Goal: Information Seeking & Learning: Check status

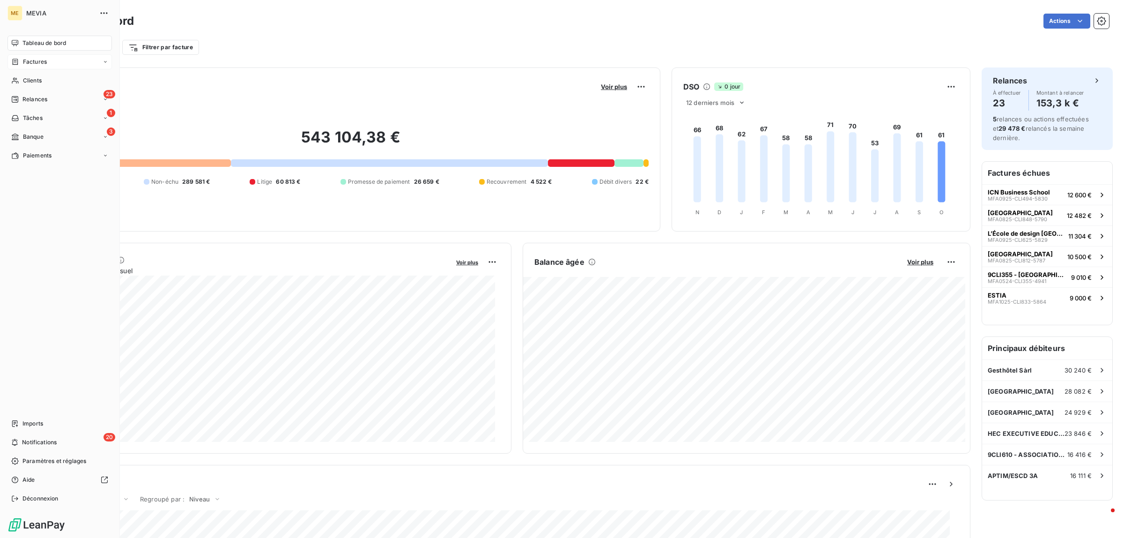
click at [18, 60] on icon at bounding box center [15, 61] width 8 height 7
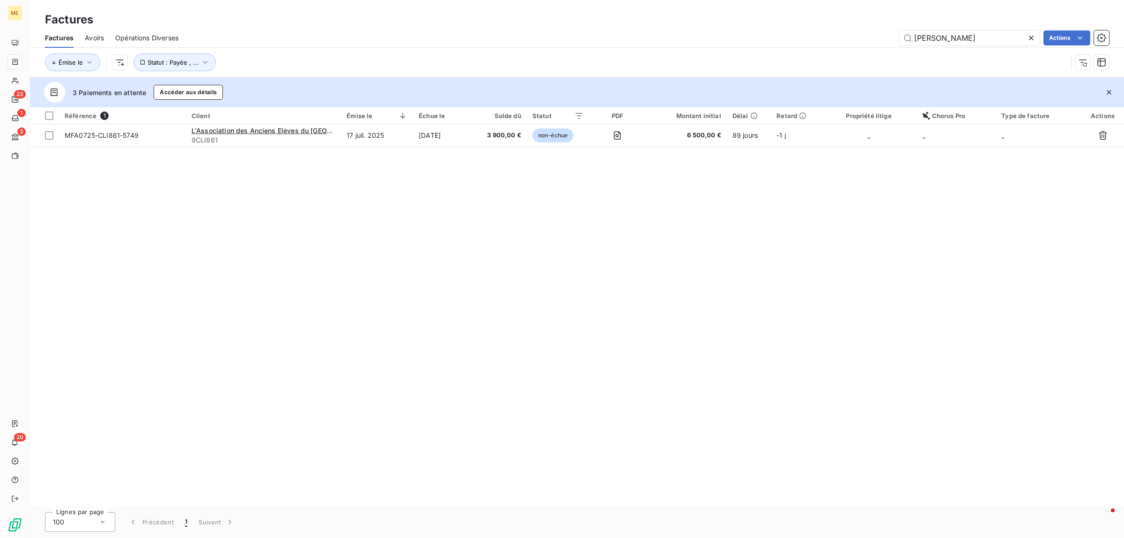
click at [1030, 38] on icon at bounding box center [1031, 38] width 5 height 5
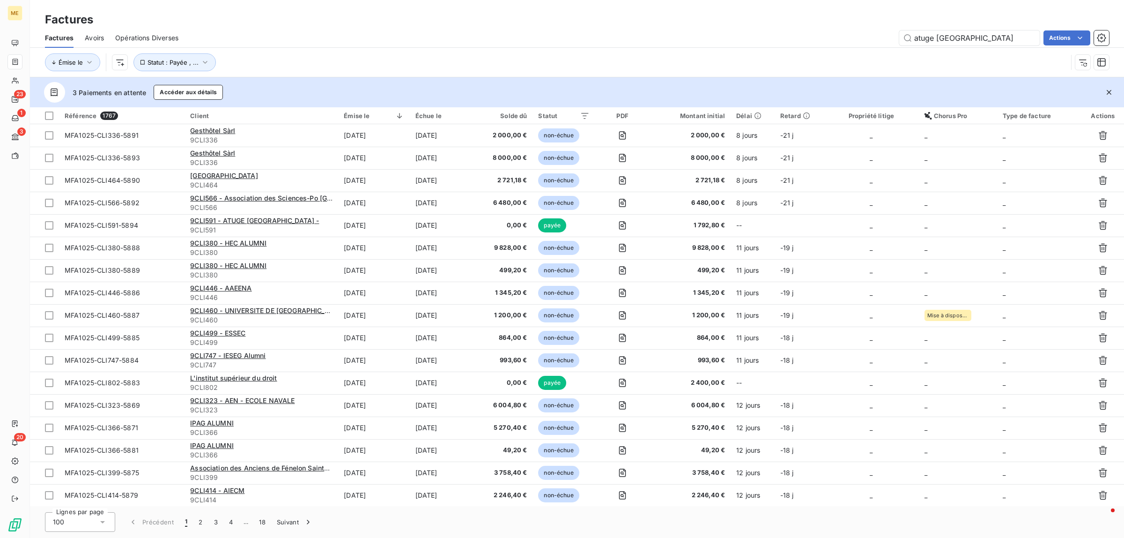
type input "atuge [GEOGRAPHIC_DATA]"
type input "[GEOGRAPHIC_DATA]"
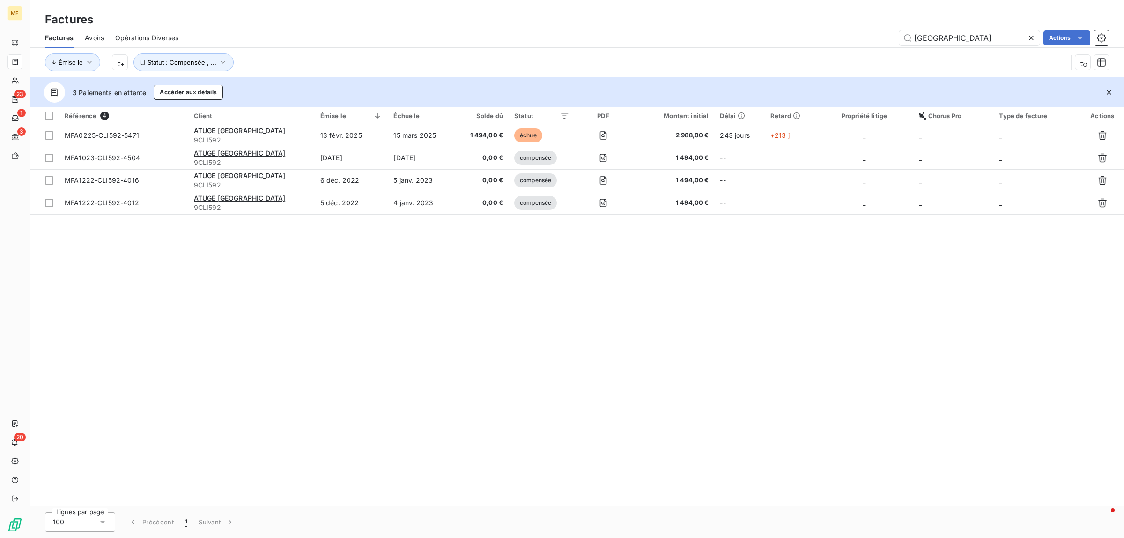
click at [222, 366] on div "Référence 4 Client Émise le Échue le Solde dû Statut PDF Montant initial Délai …" at bounding box center [577, 306] width 1095 height 399
drag, startPoint x: 980, startPoint y: 40, endPoint x: 852, endPoint y: 27, distance: 129.1
click at [852, 27] on div "Factures Factures Avoirs Opérations Diverses tunisie Actions Émise le Statut : …" at bounding box center [577, 38] width 1095 height 77
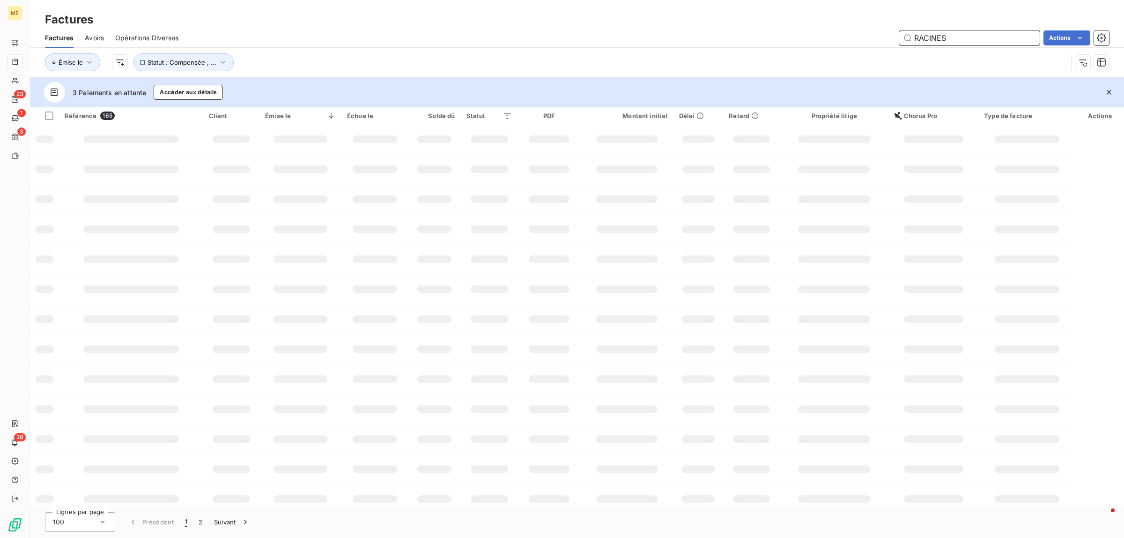
click at [946, 33] on input "RACINES" at bounding box center [970, 37] width 141 height 15
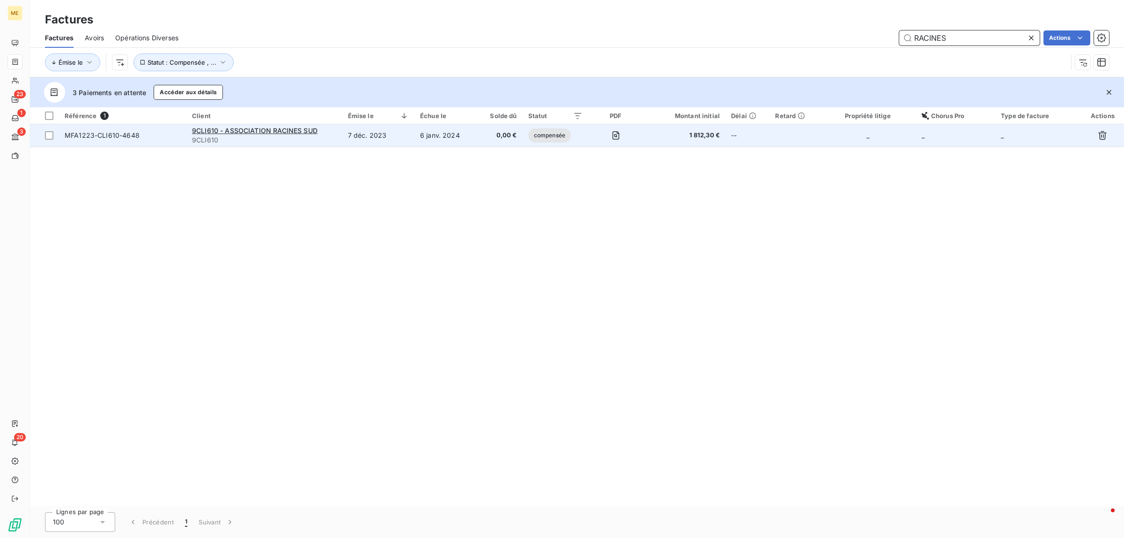
type input "RACINES"
click at [390, 137] on td "7 déc. 2023" at bounding box center [379, 135] width 72 height 22
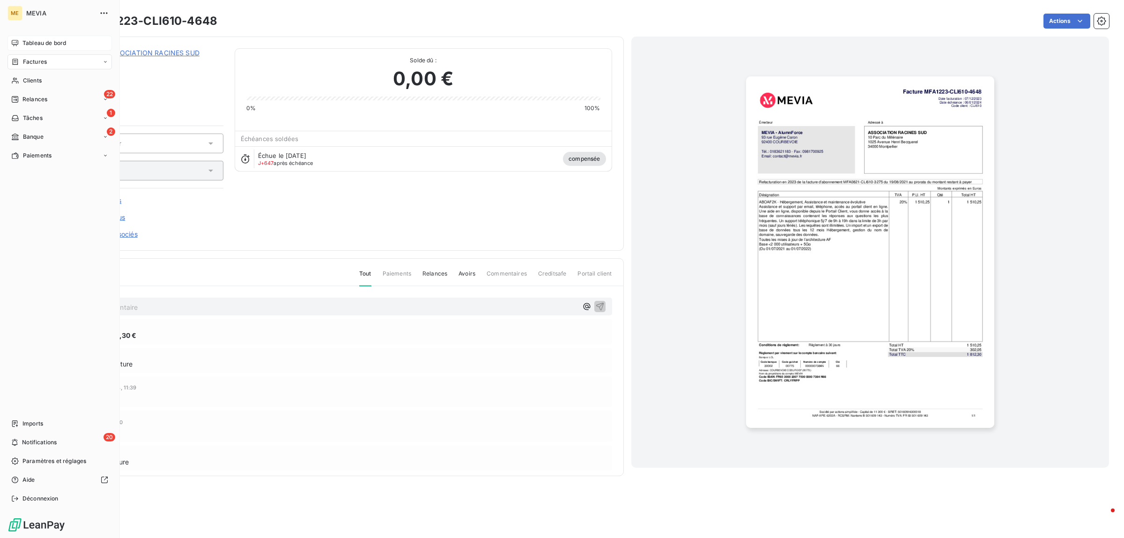
click at [17, 43] on icon at bounding box center [14, 42] width 7 height 7
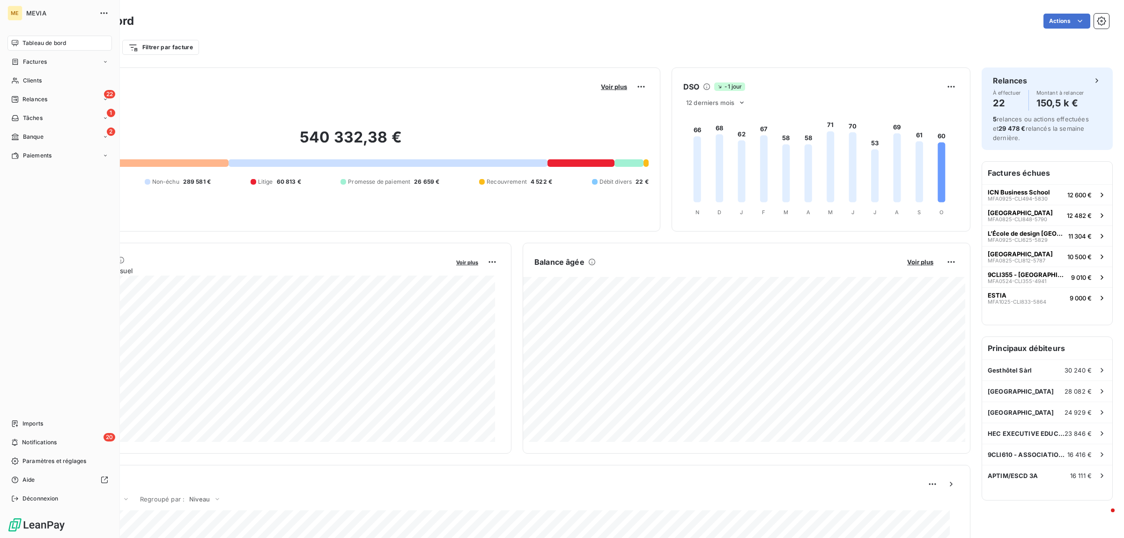
click at [47, 40] on span "Tableau de bord" at bounding box center [44, 43] width 44 height 8
click at [22, 60] on div "Factures" at bounding box center [29, 62] width 36 height 8
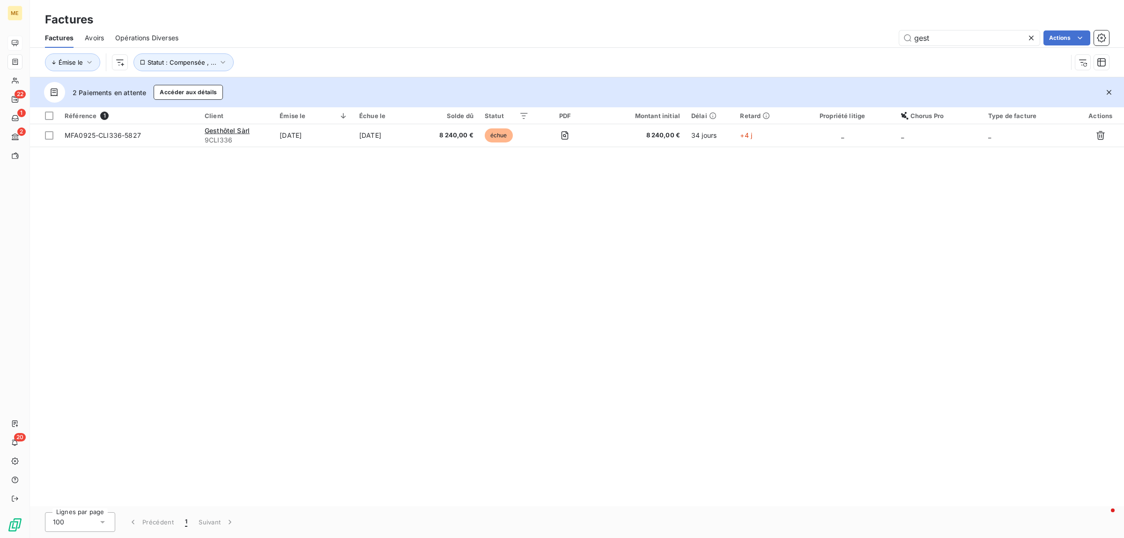
click at [1034, 33] on icon at bounding box center [1031, 37] width 9 height 9
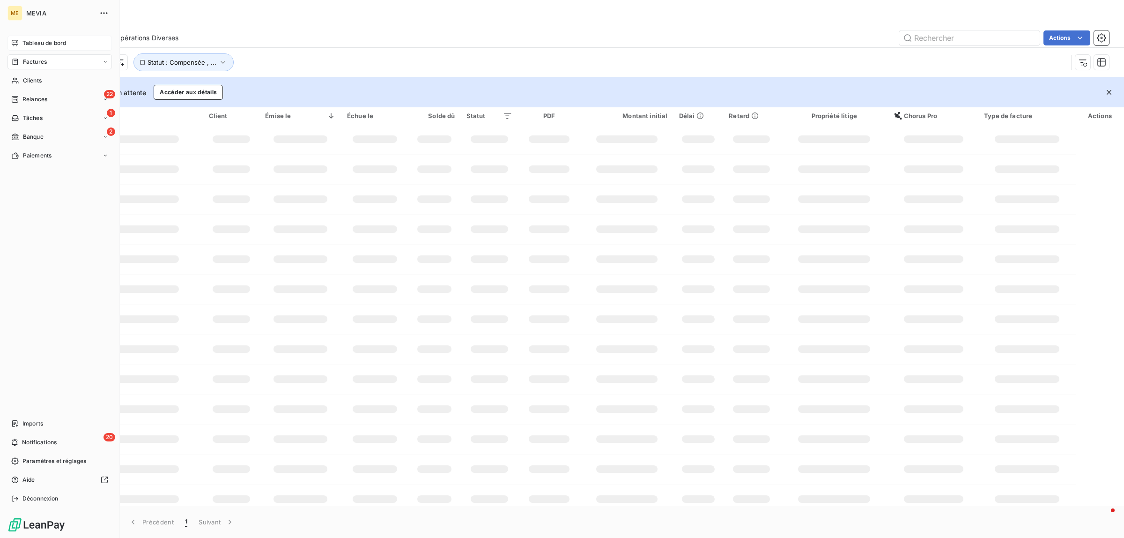
click at [20, 42] on div "Tableau de bord" at bounding box center [59, 43] width 104 height 15
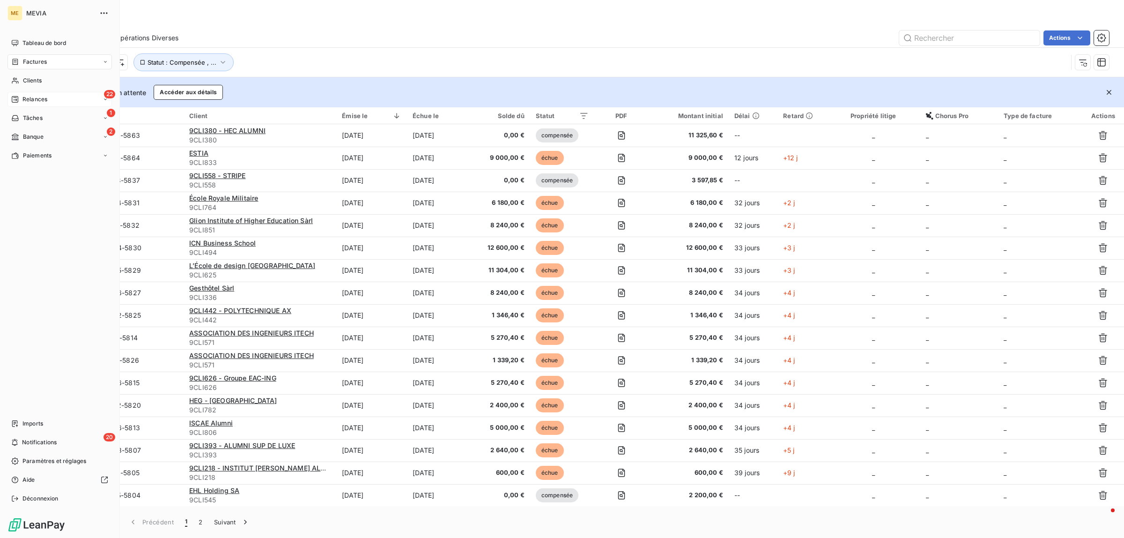
click at [51, 97] on div "22 Relances" at bounding box center [59, 99] width 104 height 15
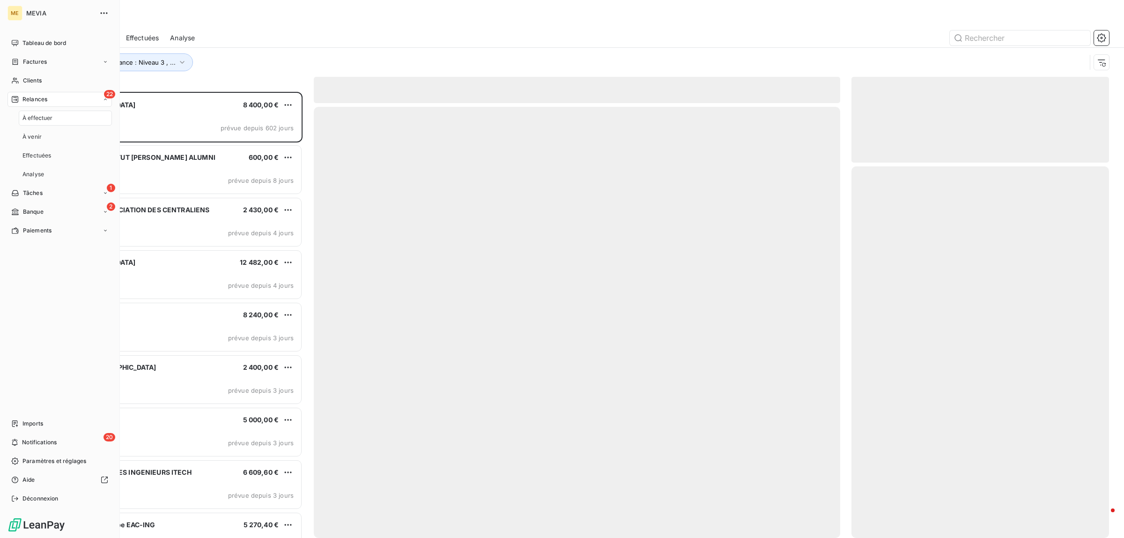
scroll to position [437, 249]
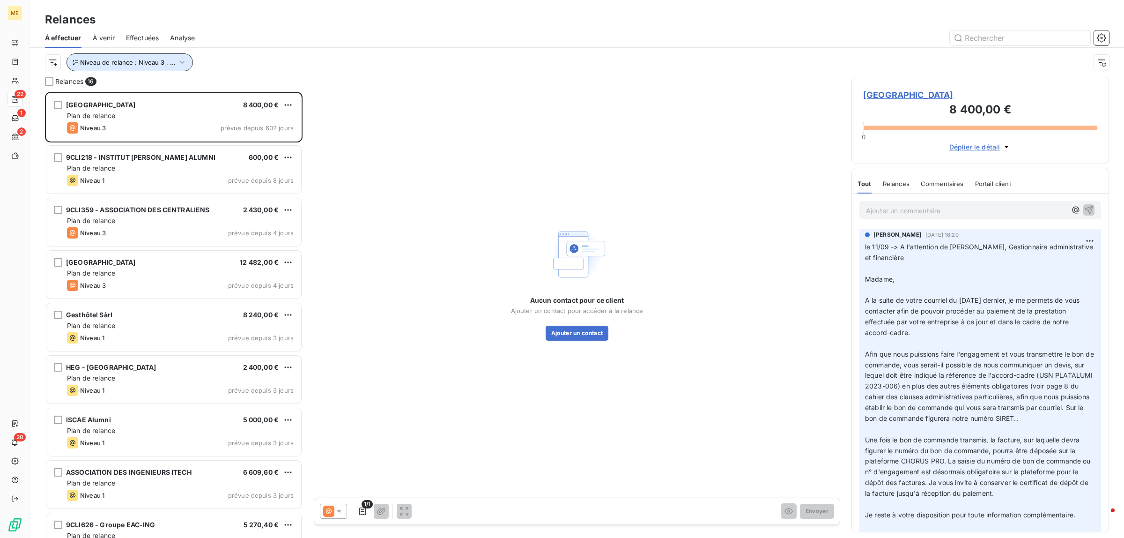
click at [124, 61] on span "Niveau de relance : Niveau 3 , ..." at bounding box center [128, 62] width 96 height 7
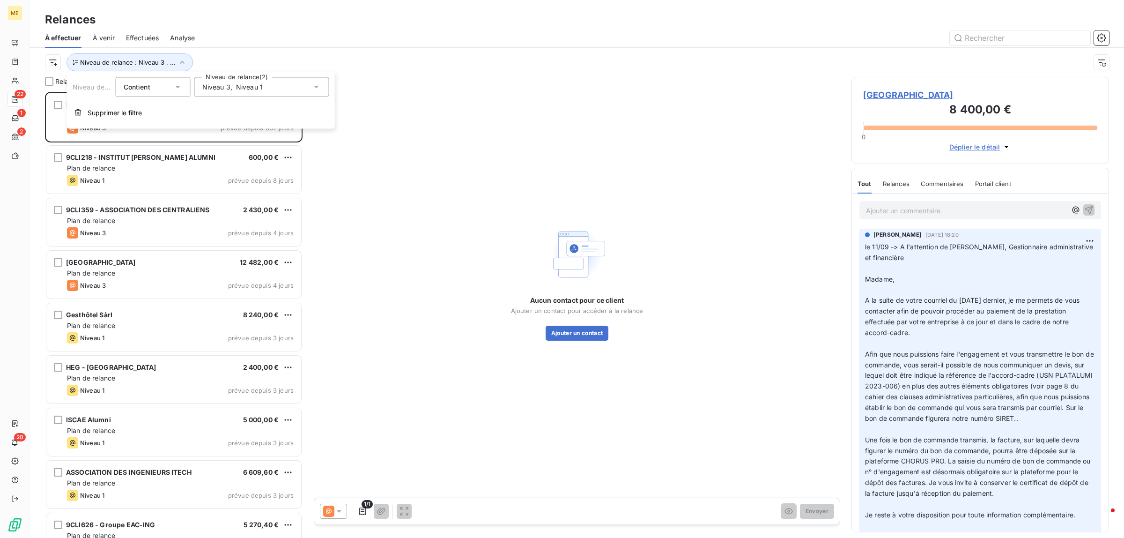
click at [259, 87] on span "Niveau 1" at bounding box center [249, 86] width 27 height 9
click at [239, 158] on span "Niveau 3" at bounding box center [226, 157] width 28 height 9
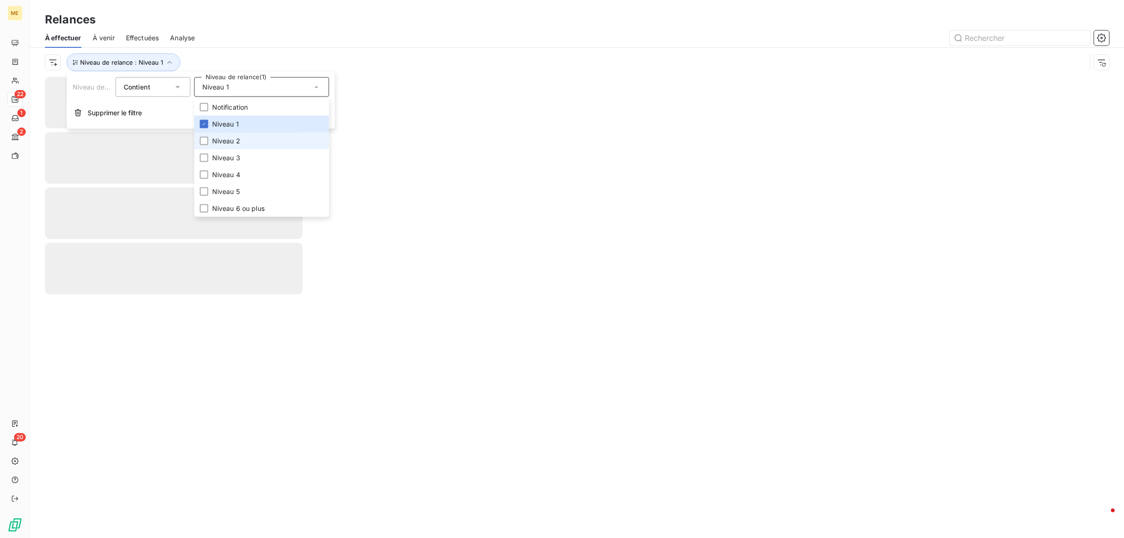
click at [246, 139] on li "Niveau 2" at bounding box center [261, 141] width 135 height 17
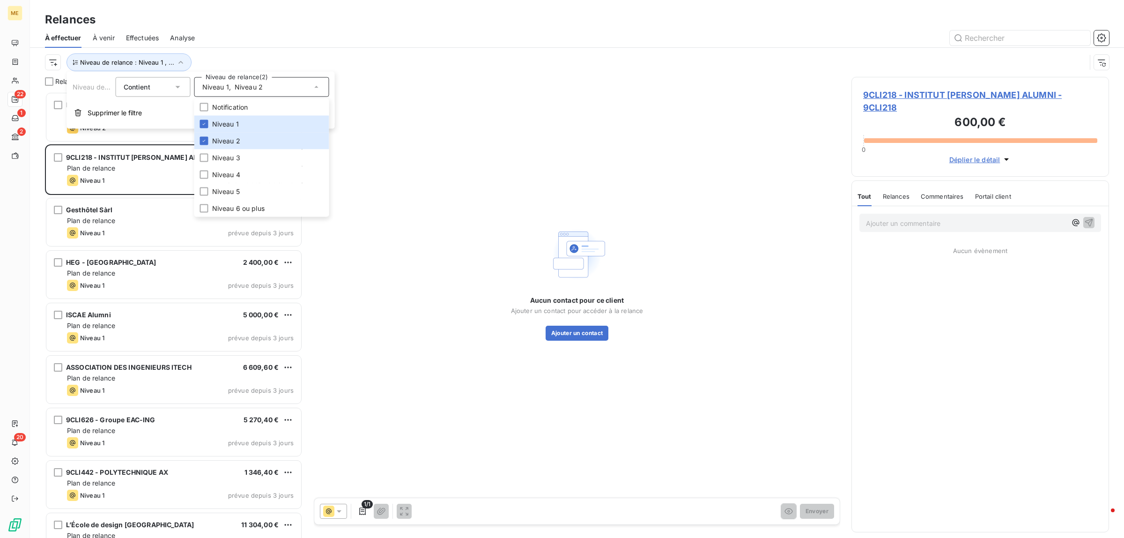
scroll to position [437, 249]
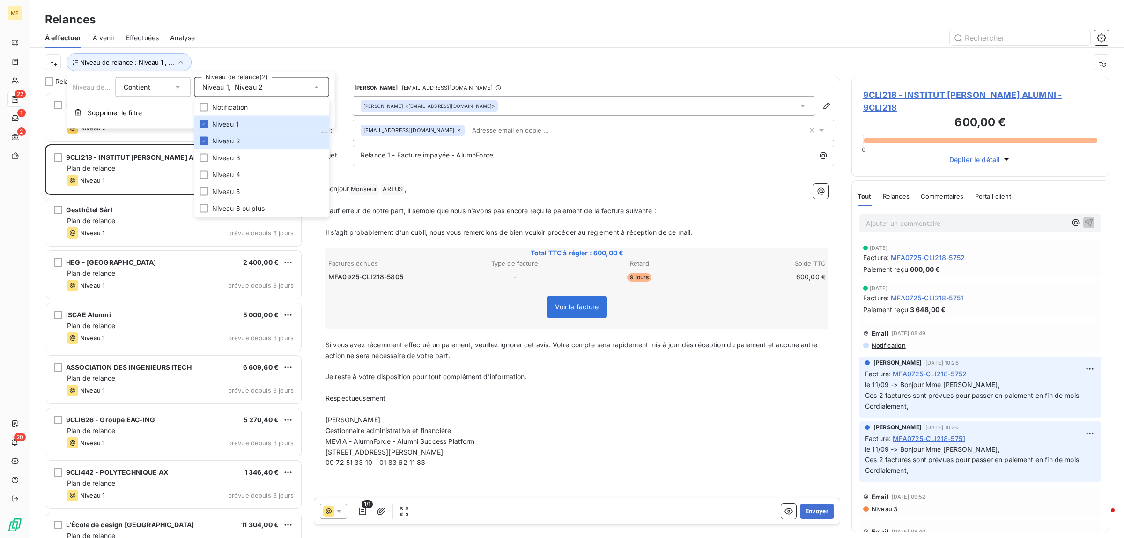
click at [320, 46] on div "À effectuer À venir Effectuées Analyse" at bounding box center [577, 38] width 1095 height 20
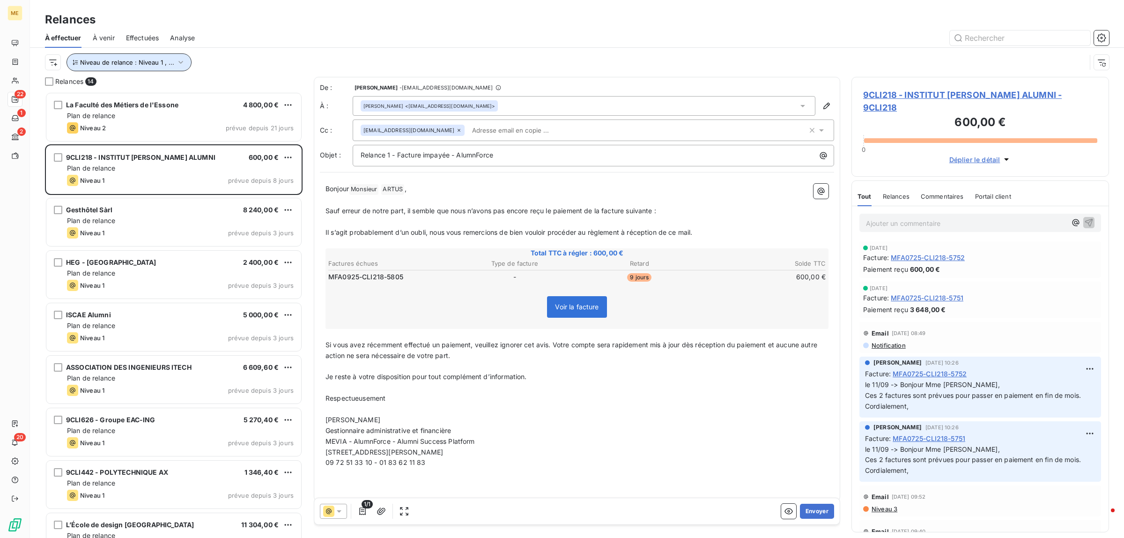
click at [181, 60] on icon "button" at bounding box center [180, 62] width 9 height 9
click at [328, 52] on div "Niveau de relance : Niveau 1 , ..." at bounding box center [577, 62] width 1065 height 29
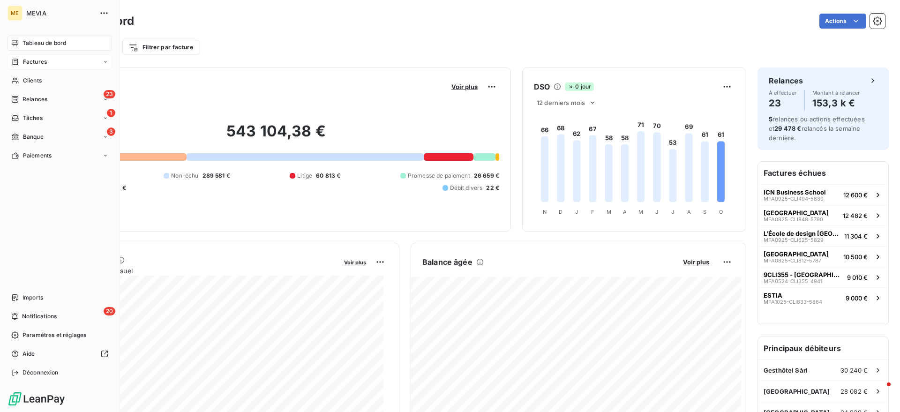
click at [12, 54] on div "Factures" at bounding box center [59, 61] width 104 height 15
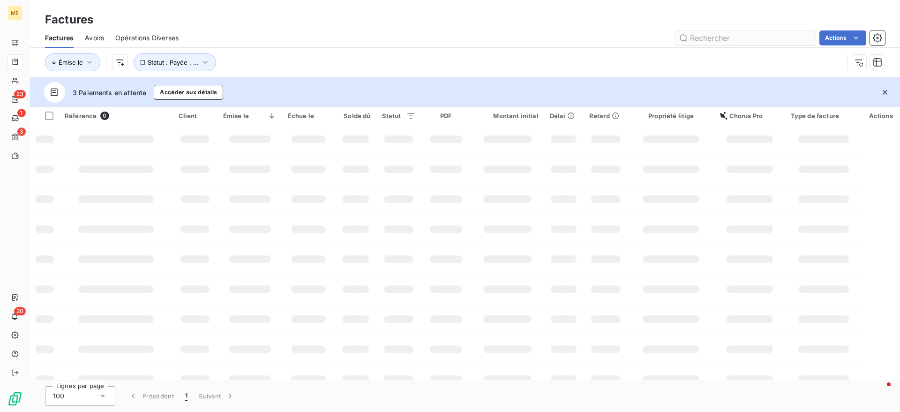
click at [708, 40] on input "text" at bounding box center [745, 37] width 141 height 15
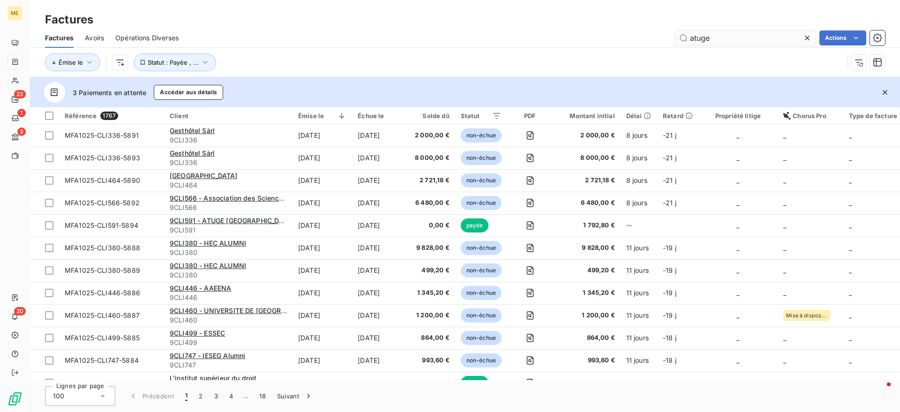
click at [708, 40] on input "atuge" at bounding box center [745, 37] width 141 height 15
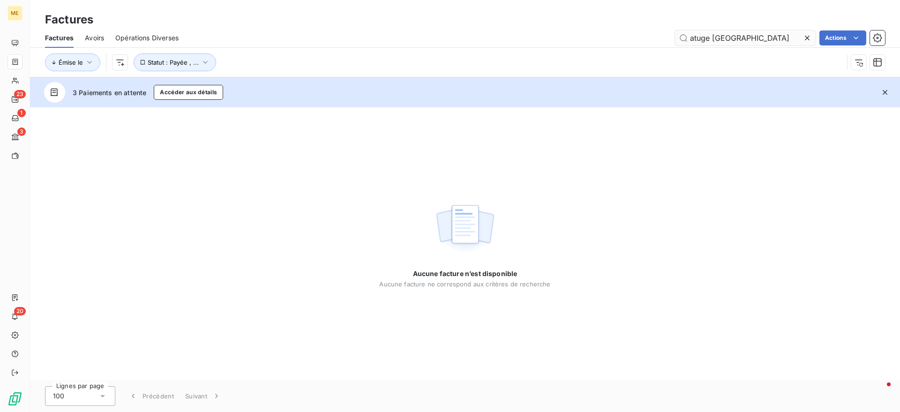
type input "atuge [GEOGRAPHIC_DATA]"
drag, startPoint x: 751, startPoint y: 37, endPoint x: 662, endPoint y: 31, distance: 88.7
click at [662, 31] on div "atuge tunisie Actions" at bounding box center [537, 37] width 695 height 15
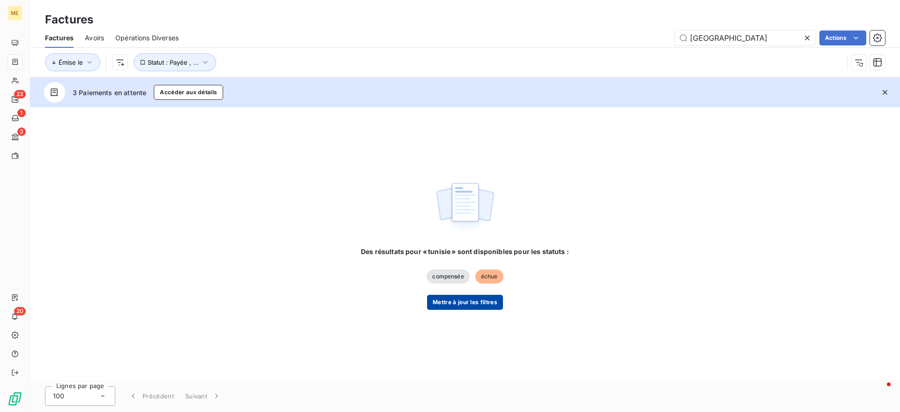
type input "[GEOGRAPHIC_DATA]"
click at [480, 304] on button "Mettre à jour les filtres" at bounding box center [465, 302] width 76 height 15
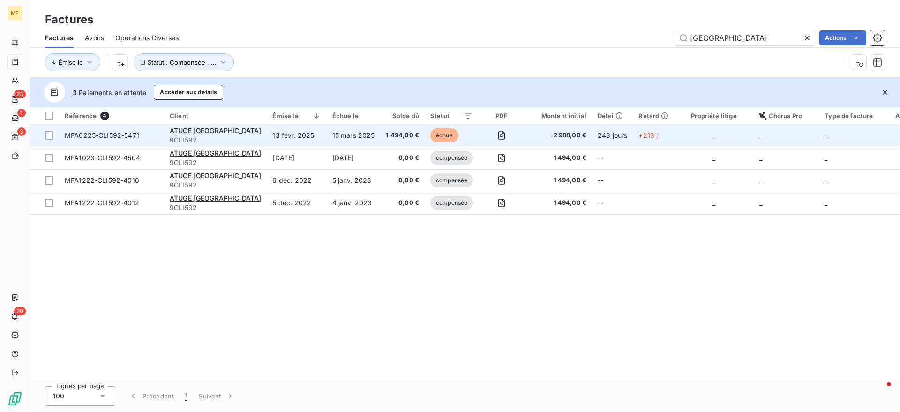
click at [329, 142] on td "15 mars 2025" at bounding box center [354, 135] width 54 height 22
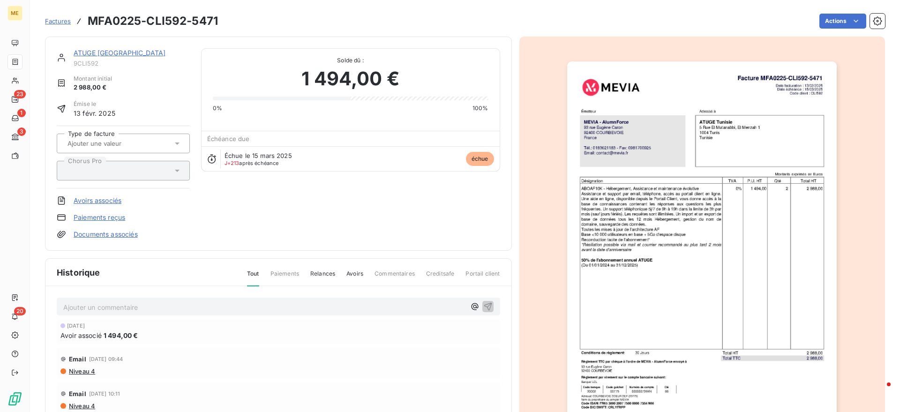
click at [119, 304] on p "Ajouter un commentaire ﻿" at bounding box center [264, 307] width 402 height 12
click at [111, 56] on link "ATUGE [GEOGRAPHIC_DATA]" at bounding box center [120, 53] width 92 height 8
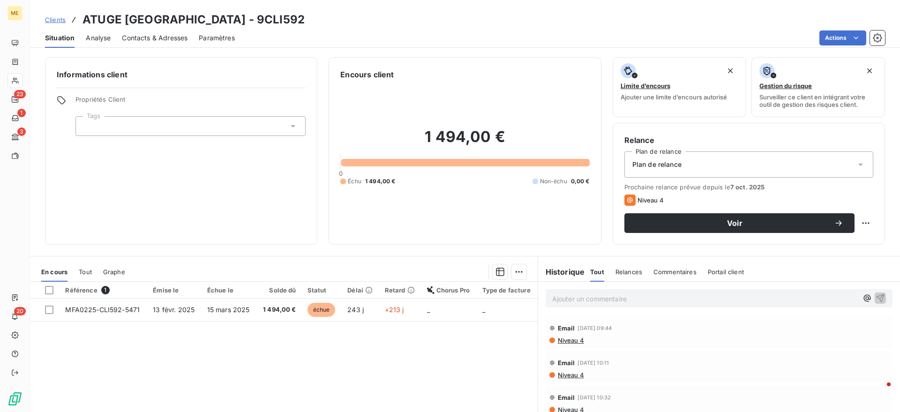
click at [138, 33] on span "Contacts & Adresses" at bounding box center [155, 37] width 66 height 9
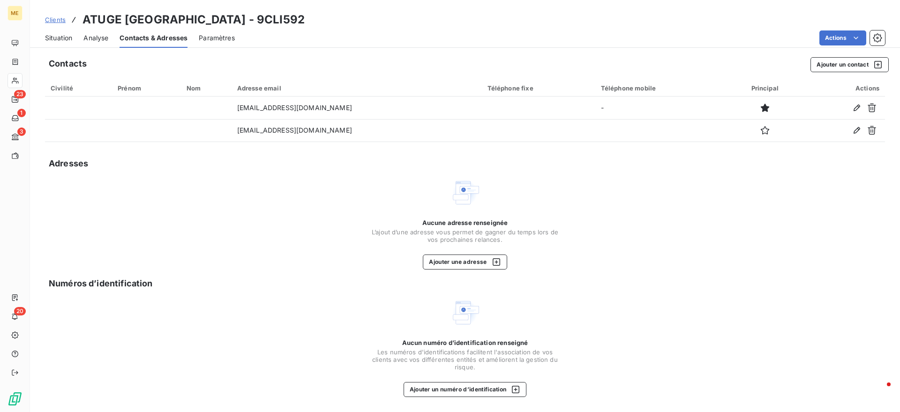
click at [55, 37] on span "Situation" at bounding box center [58, 37] width 27 height 9
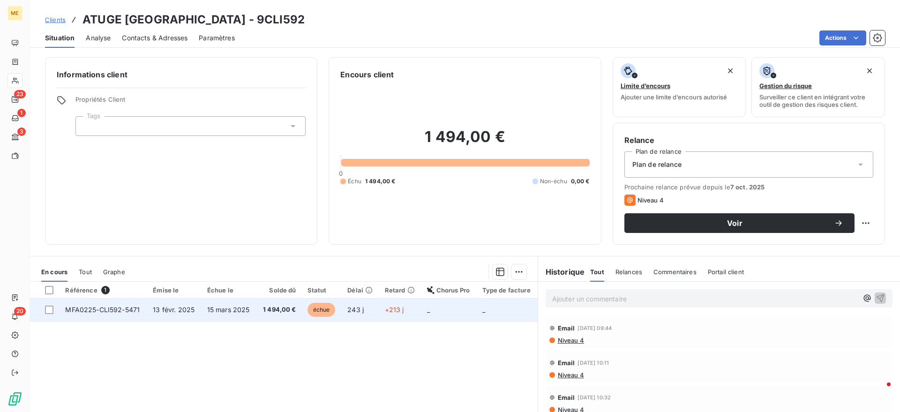
click at [210, 312] on span "15 mars 2025" at bounding box center [228, 309] width 43 height 8
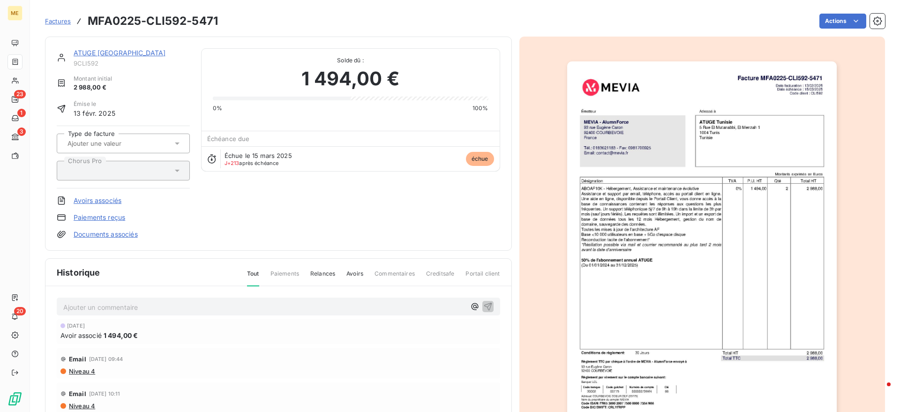
click at [144, 307] on p "Ajouter un commentaire ﻿" at bounding box center [264, 307] width 402 height 12
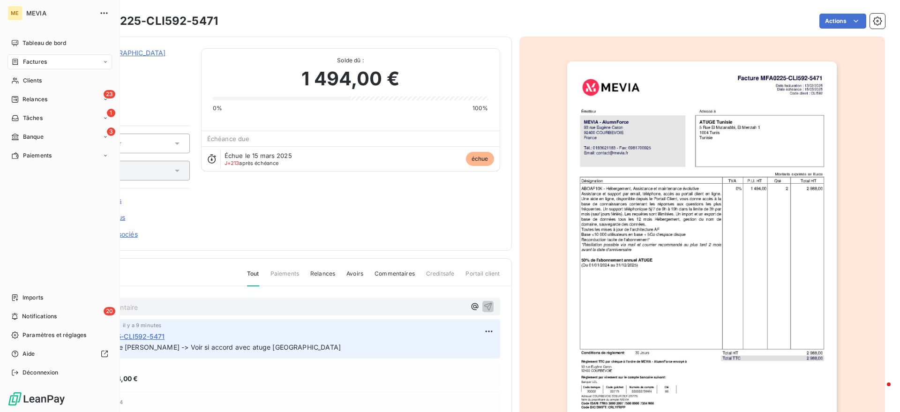
click at [24, 54] on div "Factures" at bounding box center [59, 61] width 104 height 15
click at [34, 44] on span "Tableau de bord" at bounding box center [44, 43] width 44 height 8
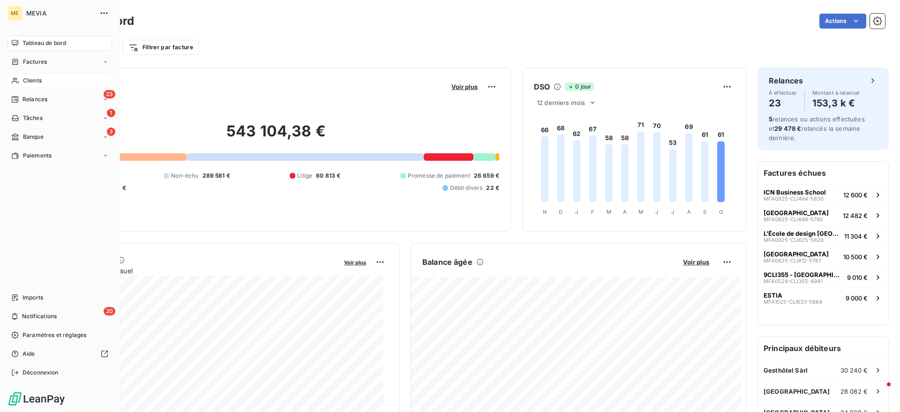
click at [39, 78] on span "Clients" at bounding box center [32, 80] width 19 height 8
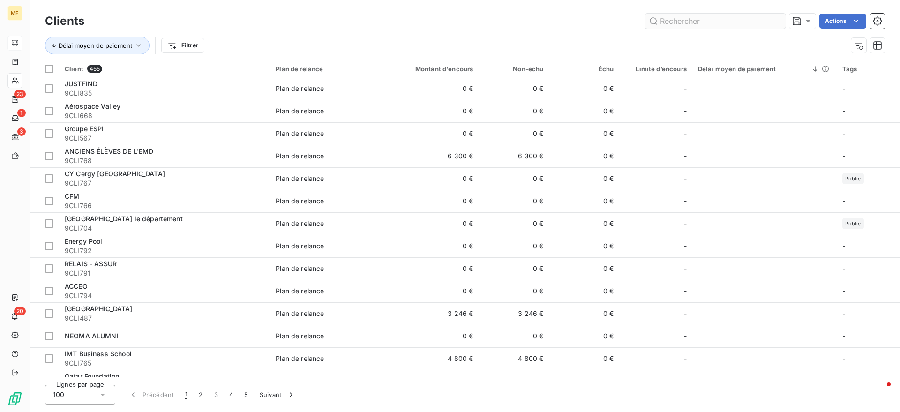
click at [665, 20] on input "text" at bounding box center [715, 21] width 141 height 15
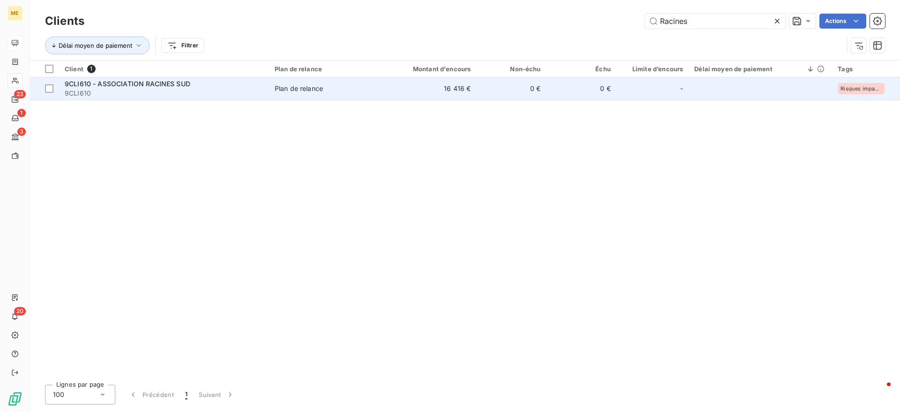
type input "Racines"
click at [263, 89] on span "9CLI610" at bounding box center [164, 93] width 199 height 9
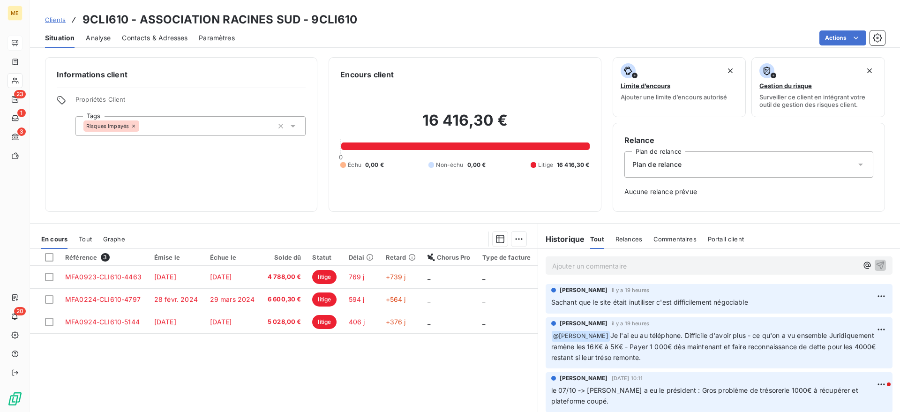
click at [594, 268] on p "Ajouter un commentaire ﻿" at bounding box center [704, 266] width 305 height 12
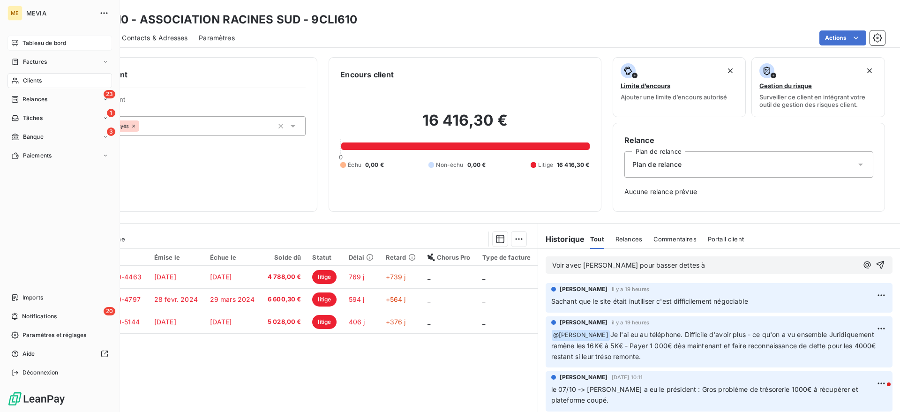
click at [20, 41] on div "Tableau de bord" at bounding box center [59, 43] width 104 height 15
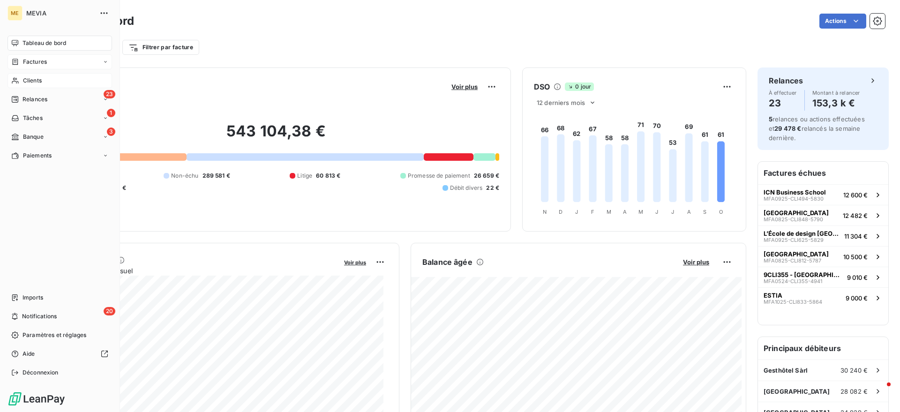
click at [9, 63] on div "Factures" at bounding box center [59, 61] width 104 height 15
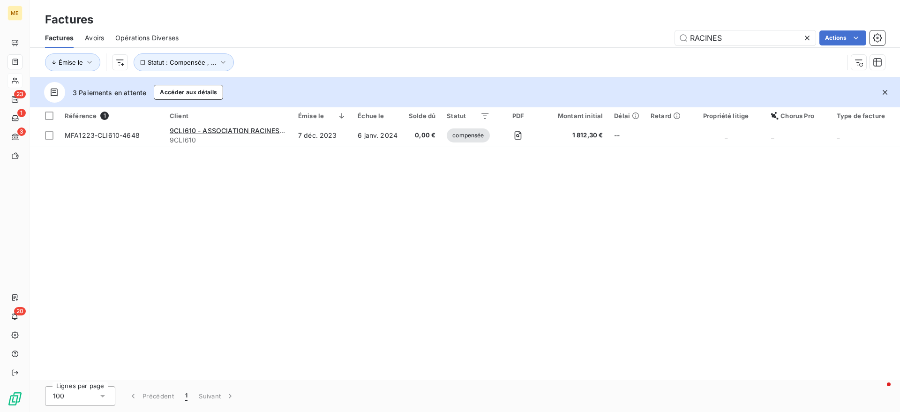
drag, startPoint x: 745, startPoint y: 42, endPoint x: 665, endPoint y: 33, distance: 80.1
click at [665, 33] on div "RACINES Actions" at bounding box center [537, 37] width 695 height 15
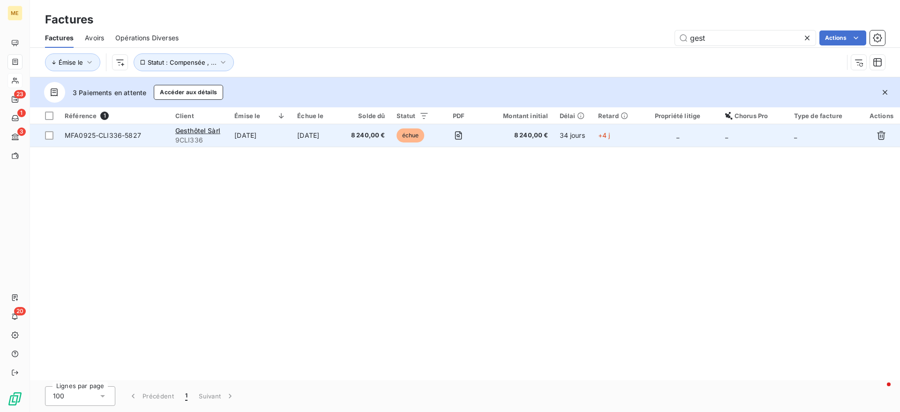
type input "gest"
click at [305, 140] on td "[DATE]" at bounding box center [317, 135] width 52 height 22
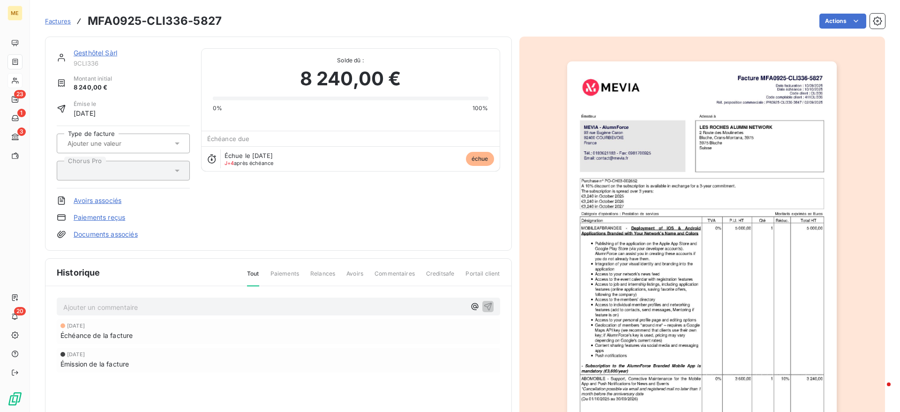
click at [101, 51] on link "Gesthôtel Sàrl" at bounding box center [96, 53] width 44 height 8
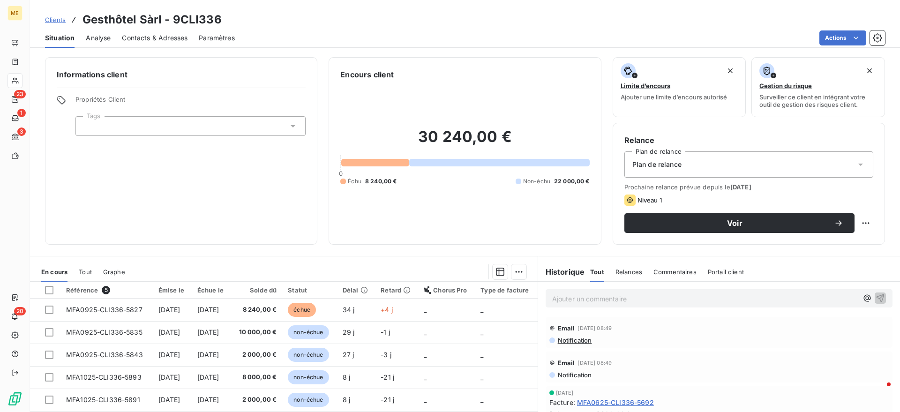
scroll to position [78, 0]
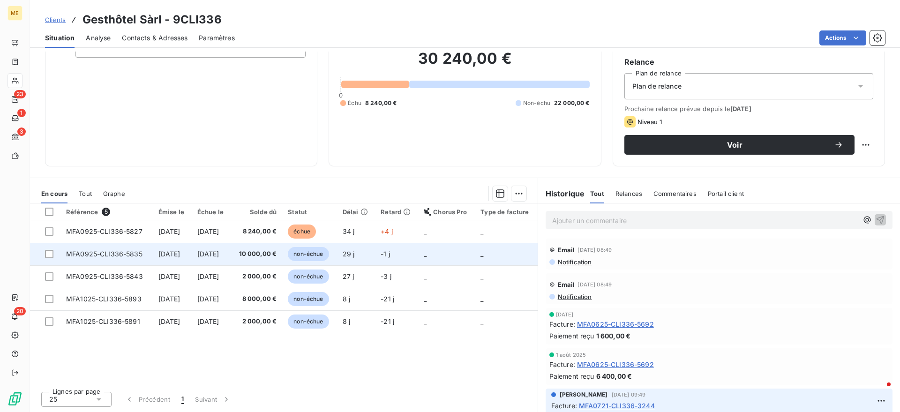
click at [219, 254] on span "[DATE]" at bounding box center [208, 254] width 22 height 8
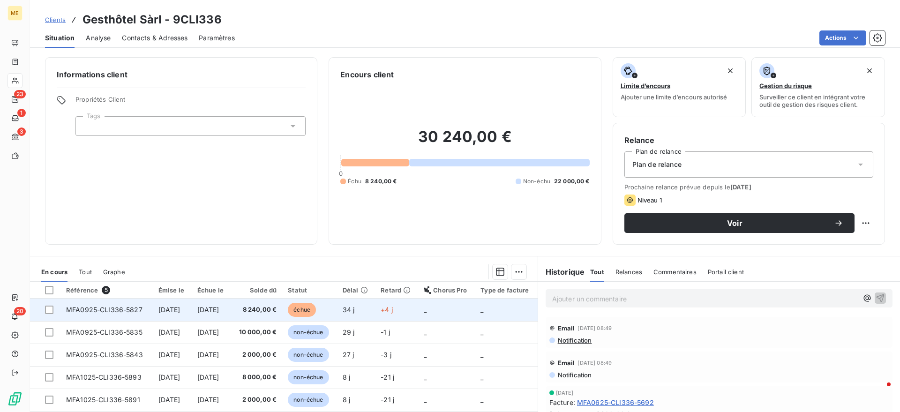
click at [231, 320] on td "[DATE]" at bounding box center [211, 309] width 39 height 22
